Goal: Entertainment & Leisure: Consume media (video, audio)

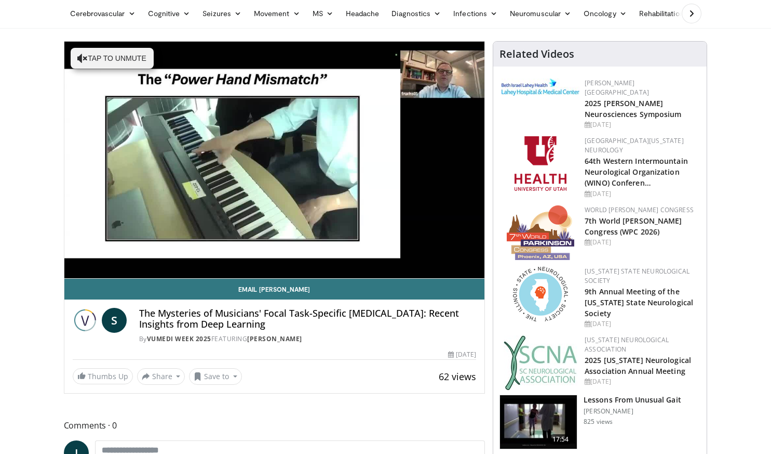
scroll to position [52, 0]
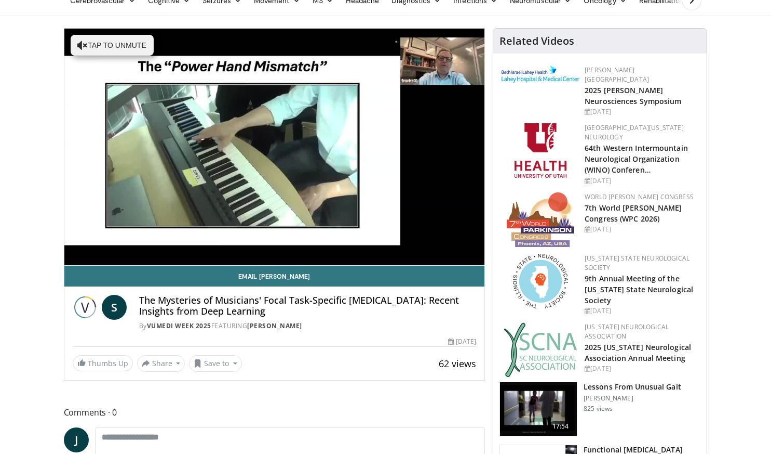
click at [94, 257] on div "10 seconds Tap to unmute" at bounding box center [274, 147] width 421 height 236
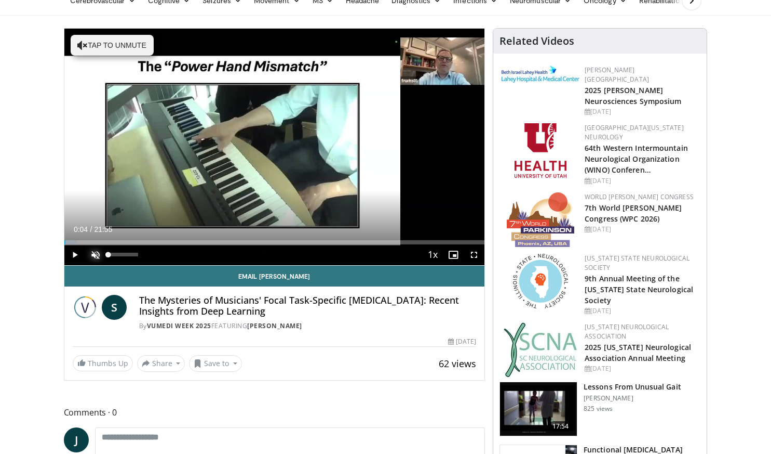
click at [96, 255] on span "Video Player" at bounding box center [95, 254] width 21 height 21
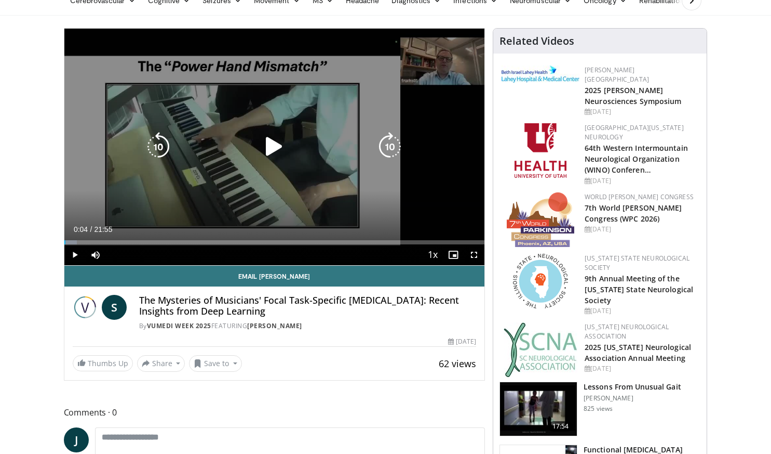
click at [155, 191] on div "10 seconds Tap to unmute" at bounding box center [274, 147] width 421 height 236
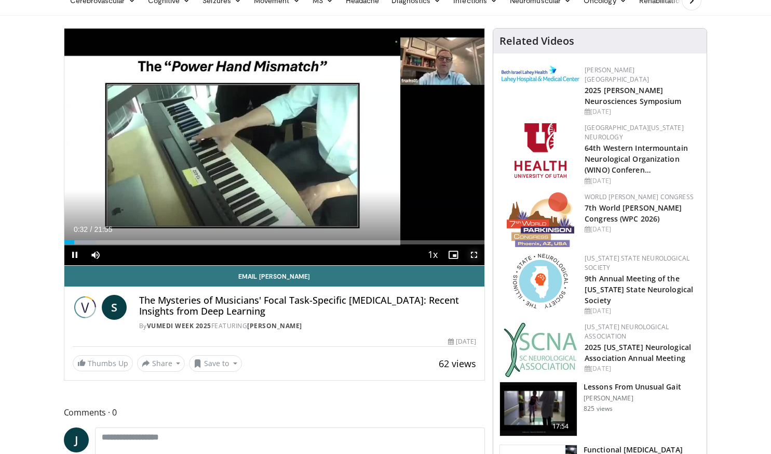
click at [474, 255] on span "Video Player" at bounding box center [474, 254] width 21 height 21
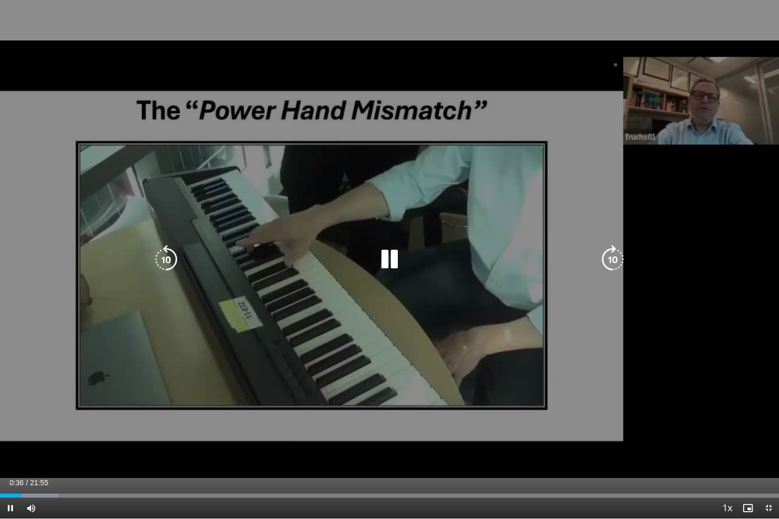
click at [61, 254] on div "10 seconds Tap to unmute" at bounding box center [389, 259] width 779 height 519
click at [86, 247] on div "10 seconds Tap to unmute" at bounding box center [389, 259] width 779 height 519
click at [769, 453] on span "Video Player" at bounding box center [768, 508] width 21 height 21
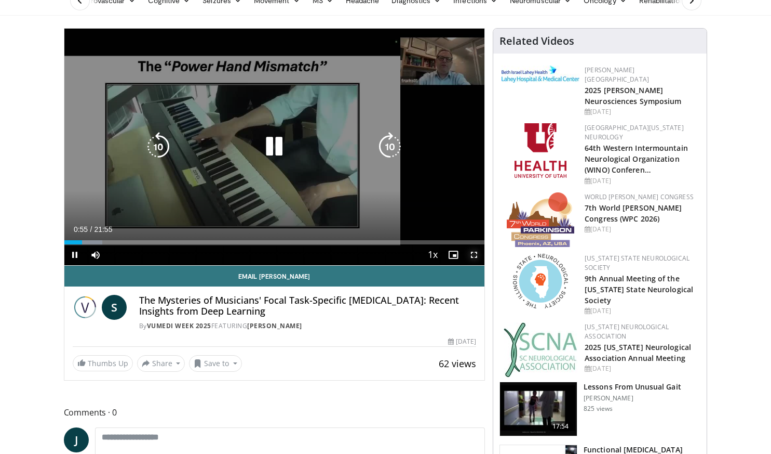
drag, startPoint x: 472, startPoint y: 254, endPoint x: 471, endPoint y: 298, distance: 44.7
click at [472, 254] on span "Video Player" at bounding box center [474, 254] width 21 height 21
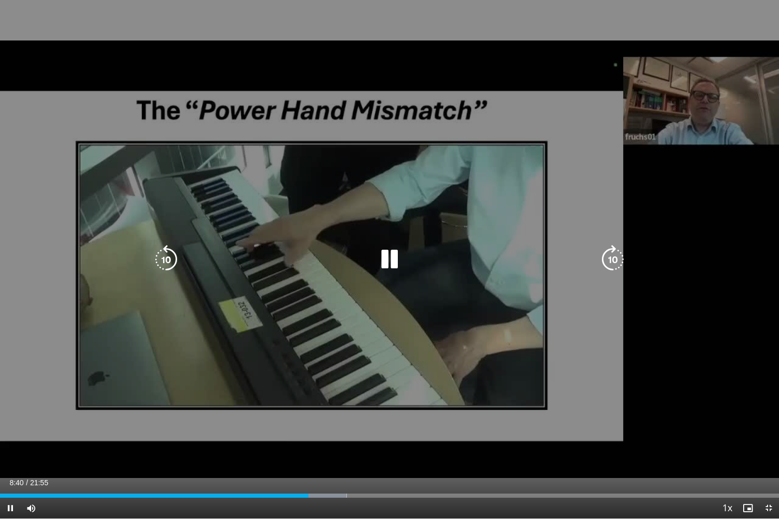
click at [16, 207] on div "10 seconds Tap to unmute" at bounding box center [389, 259] width 779 height 519
click at [11, 208] on div "10 seconds Tap to unmute" at bounding box center [389, 259] width 779 height 519
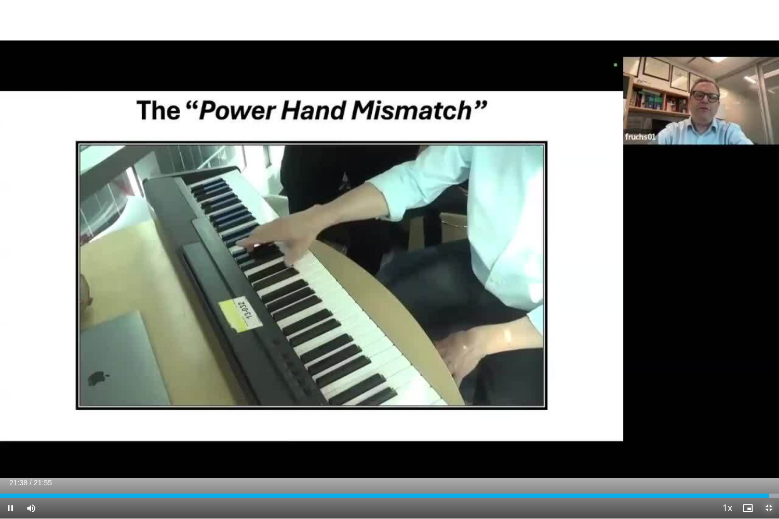
click at [769, 453] on span "Video Player" at bounding box center [768, 508] width 21 height 21
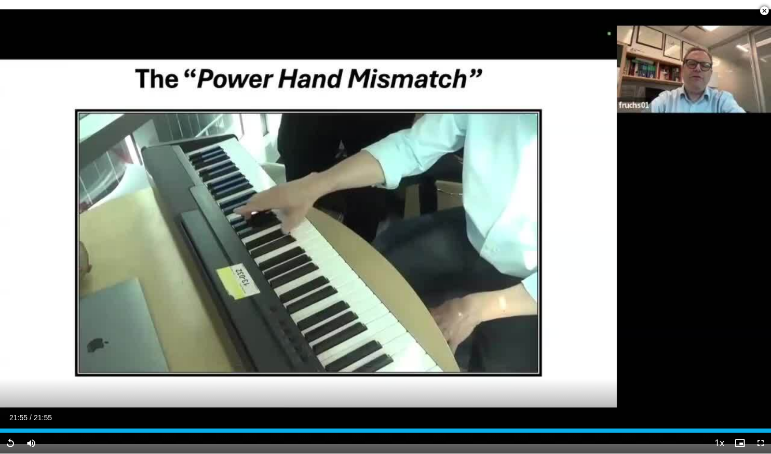
scroll to position [208, 0]
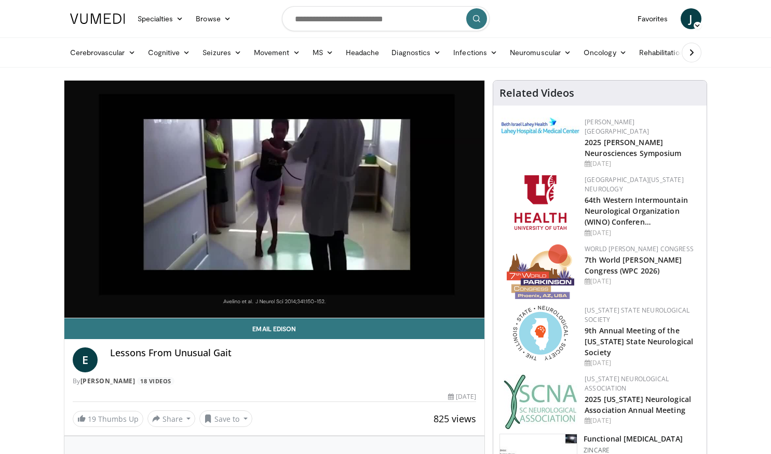
click at [423, 246] on div "10 seconds Tap to unmute" at bounding box center [274, 199] width 421 height 237
